Goal: Task Accomplishment & Management: Manage account settings

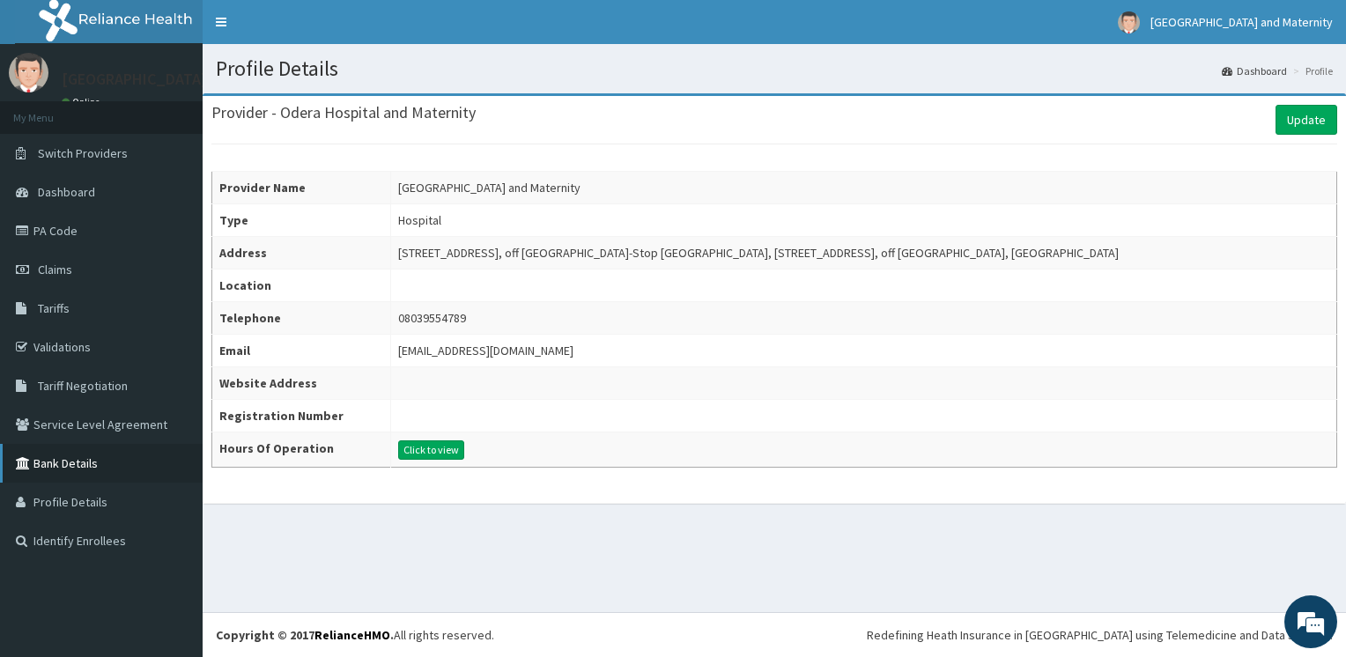
click at [78, 468] on link "Bank Details" at bounding box center [101, 463] width 203 height 39
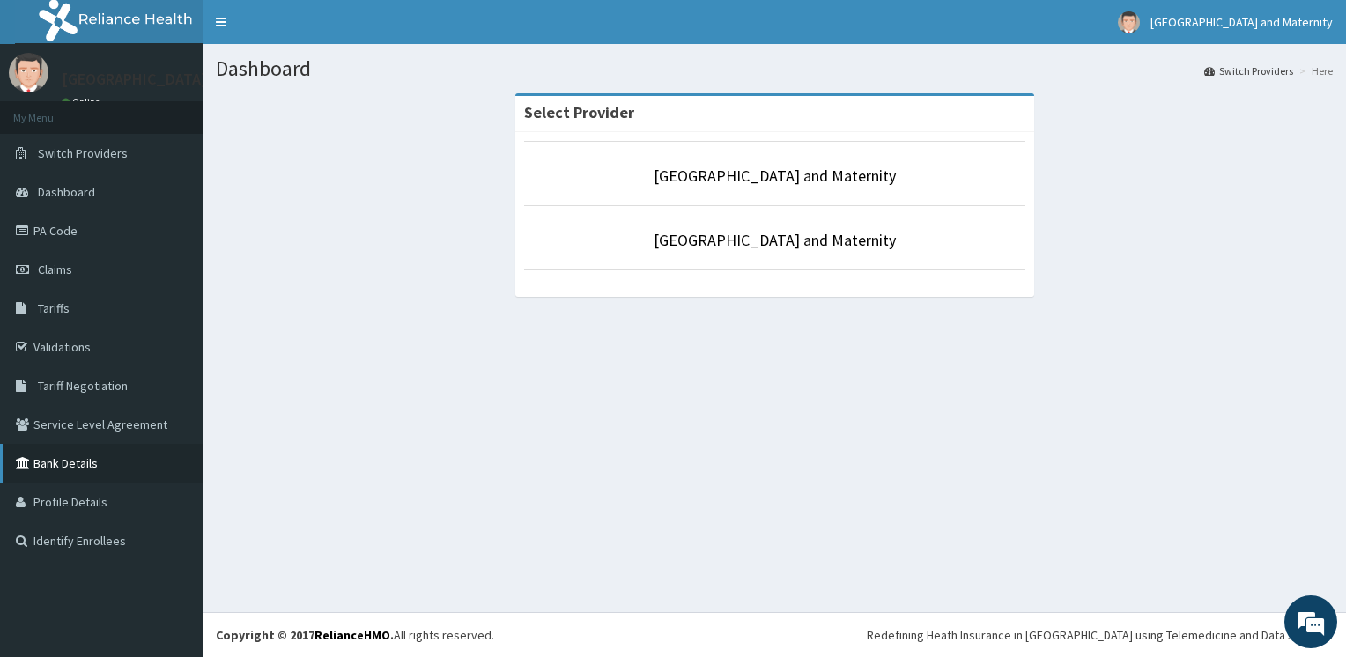
click at [102, 471] on link "Bank Details" at bounding box center [101, 463] width 203 height 39
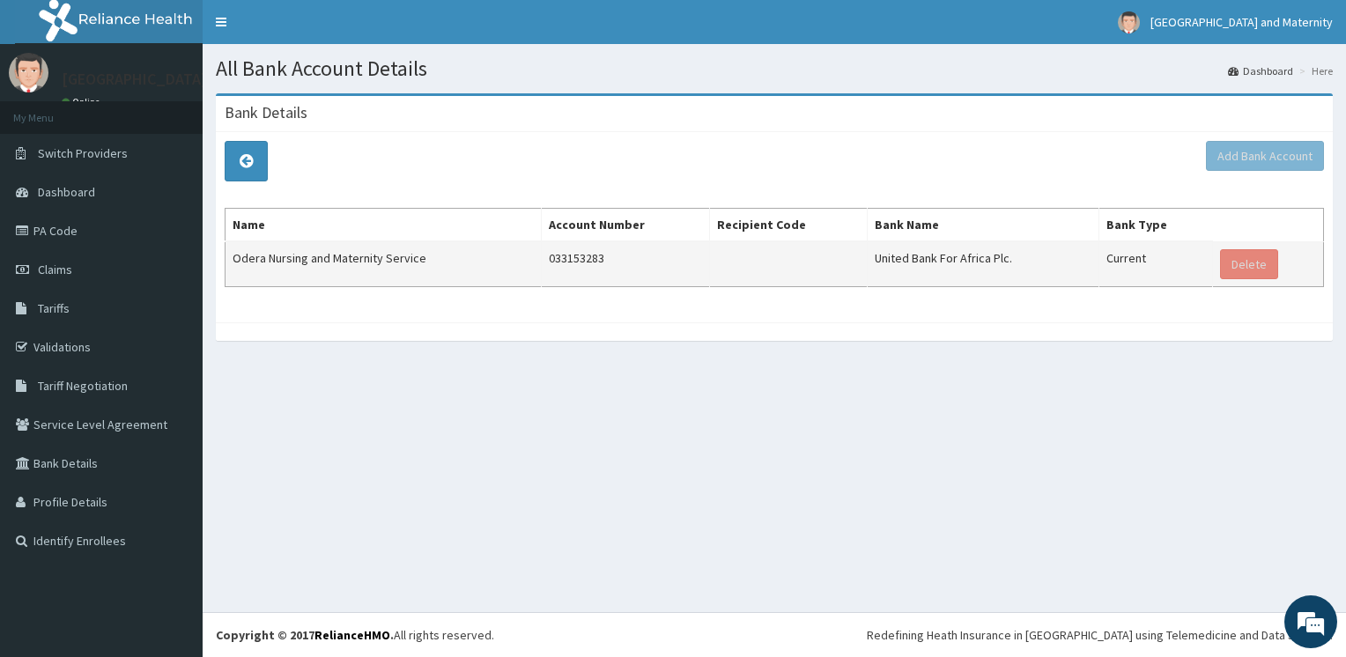
click at [638, 252] on td "033153283" at bounding box center [626, 263] width 168 height 45
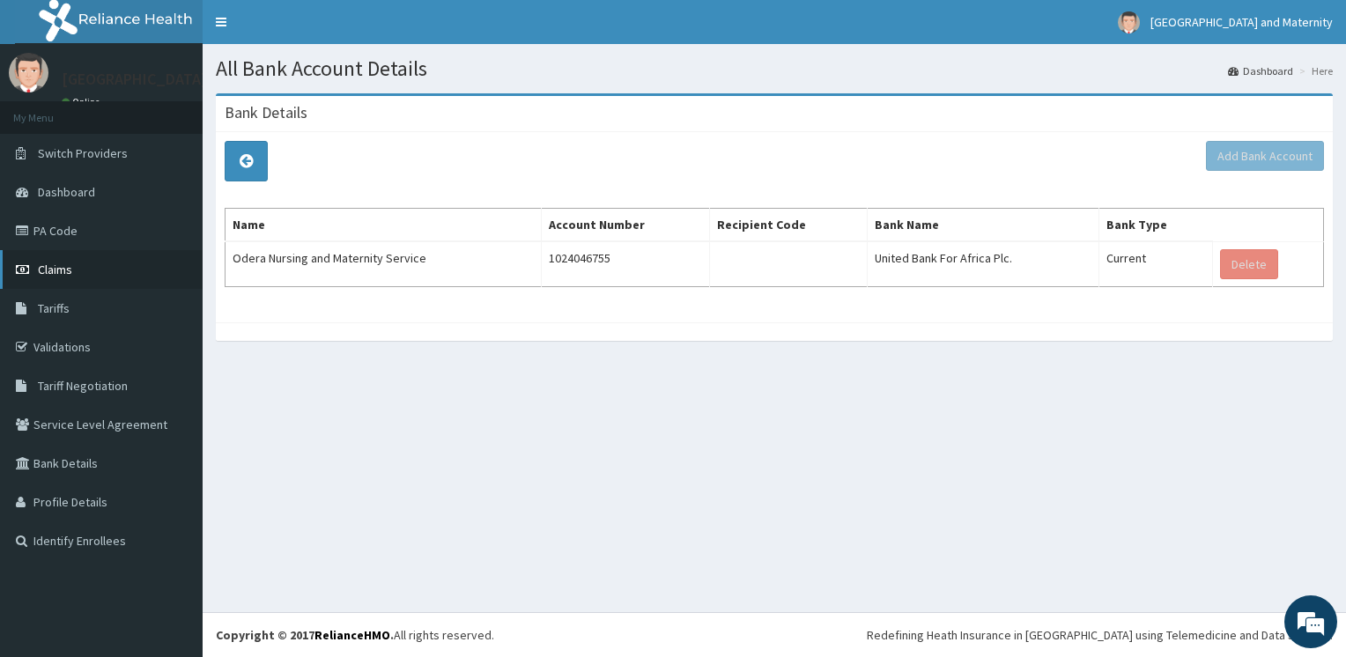
click at [53, 265] on span "Claims" at bounding box center [55, 270] width 34 height 16
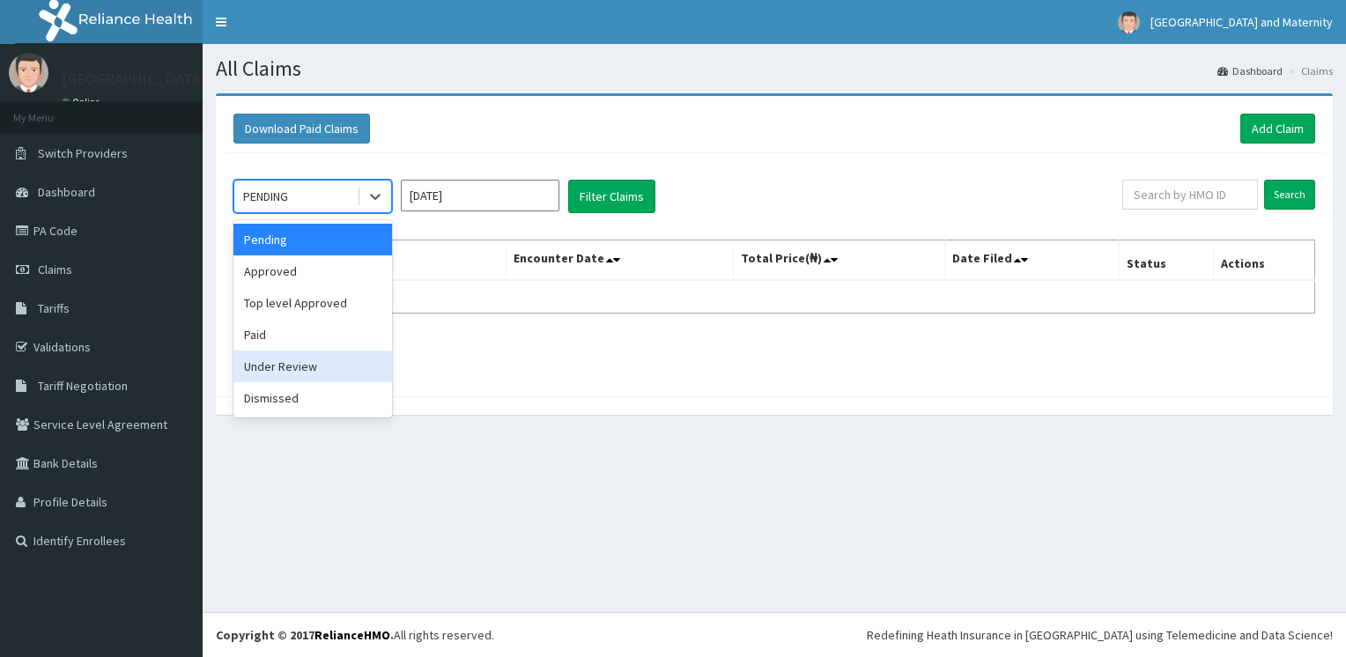
click at [299, 368] on div "Under Review" at bounding box center [312, 367] width 159 height 32
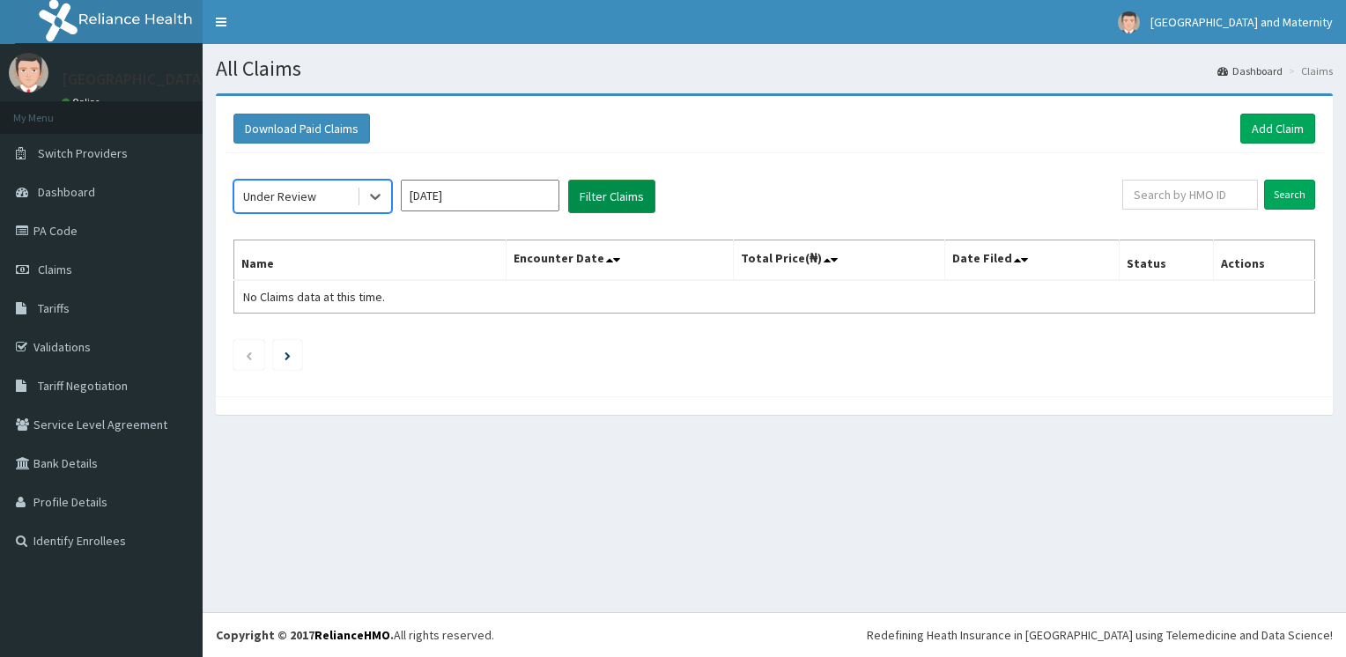
click at [629, 192] on button "Filter Claims" at bounding box center [611, 196] width 87 height 33
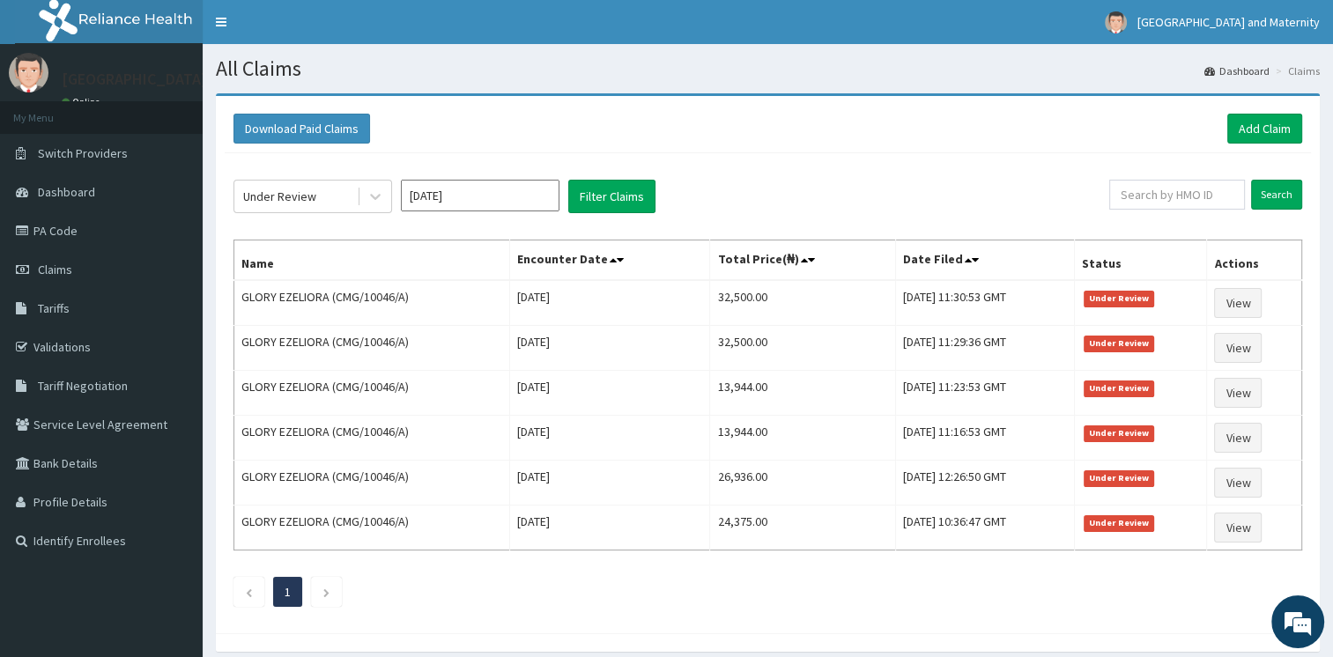
click at [856, 108] on div "Download Paid Claims Add Claim" at bounding box center [768, 129] width 1086 height 48
click at [856, 111] on div "Download Paid Claims Add Claim" at bounding box center [768, 129] width 1086 height 48
